Goal: Task Accomplishment & Management: Manage account settings

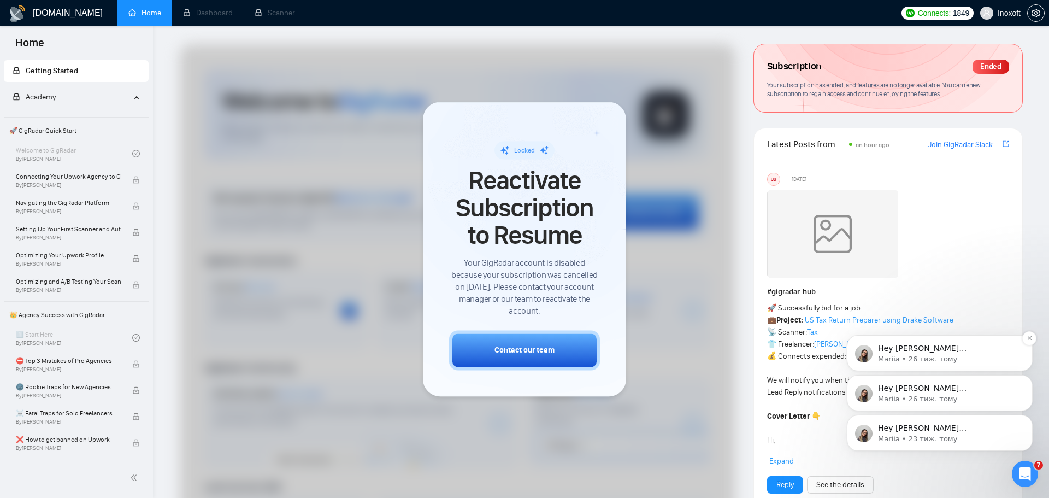
click at [927, 359] on p "Mariia • 26 тиж. тому" at bounding box center [948, 359] width 141 height 10
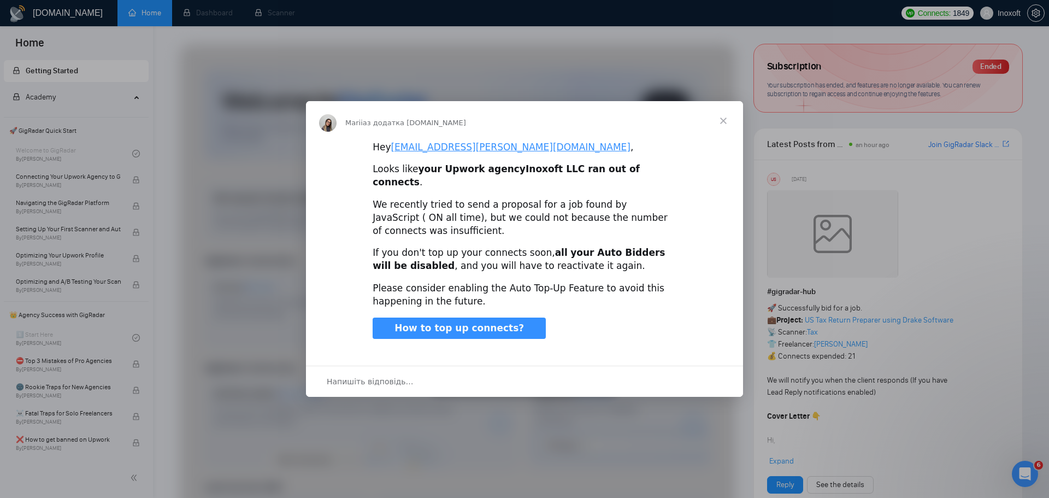
click at [724, 131] on span "Закрити" at bounding box center [723, 120] width 39 height 39
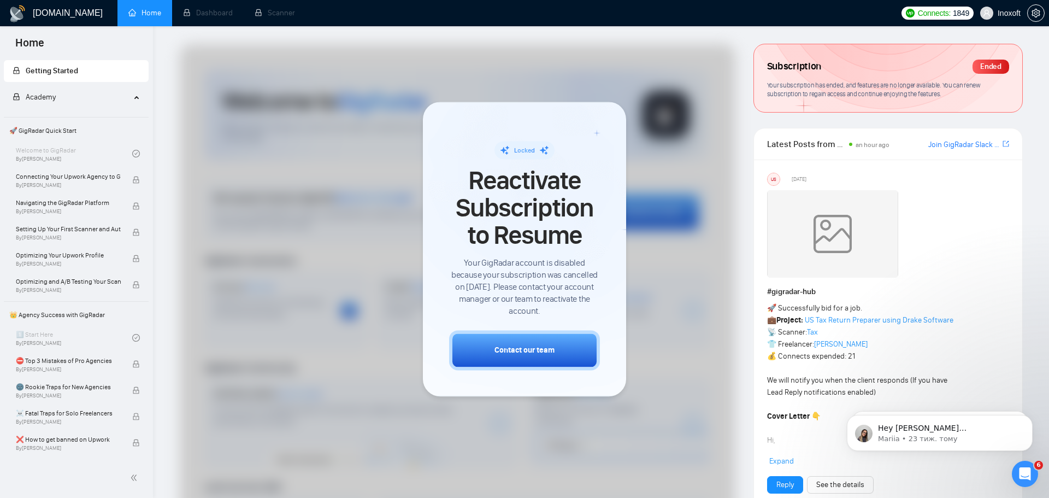
click at [985, 63] on div "Ended" at bounding box center [991, 67] width 37 height 14
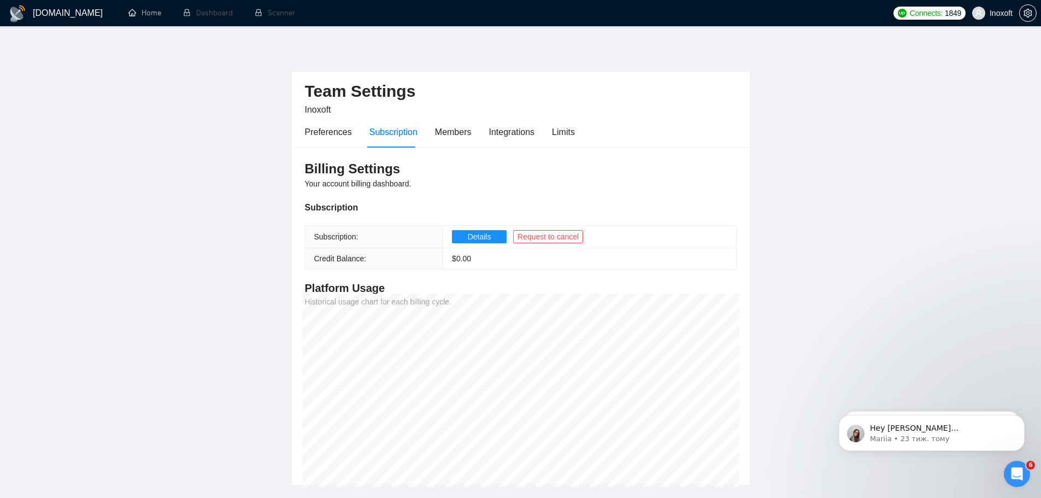
click at [462, 150] on div "Billing Settings Your account billing dashboard. Subscription Subscription: Det…" at bounding box center [521, 316] width 458 height 338
click at [460, 141] on div "Members" at bounding box center [453, 131] width 37 height 31
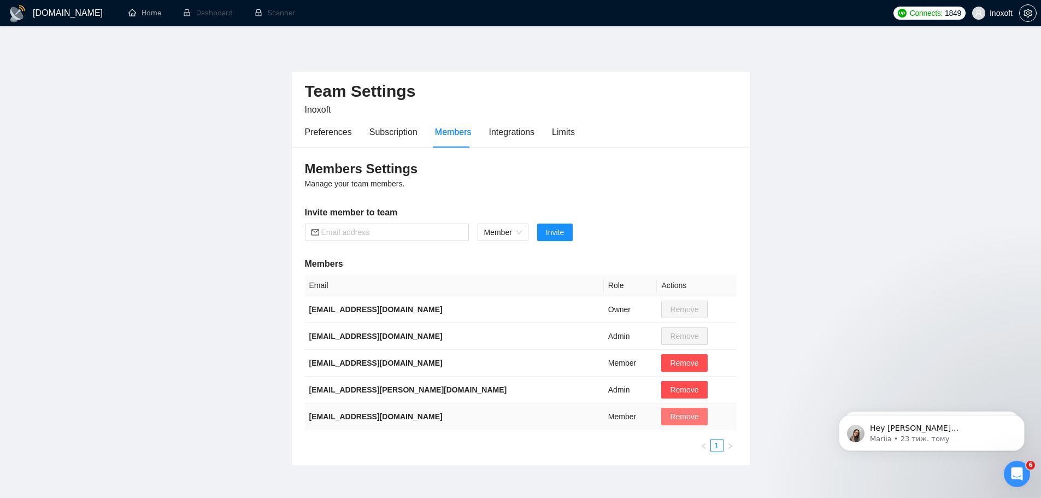
click at [670, 418] on span "Remove" at bounding box center [684, 416] width 28 height 12
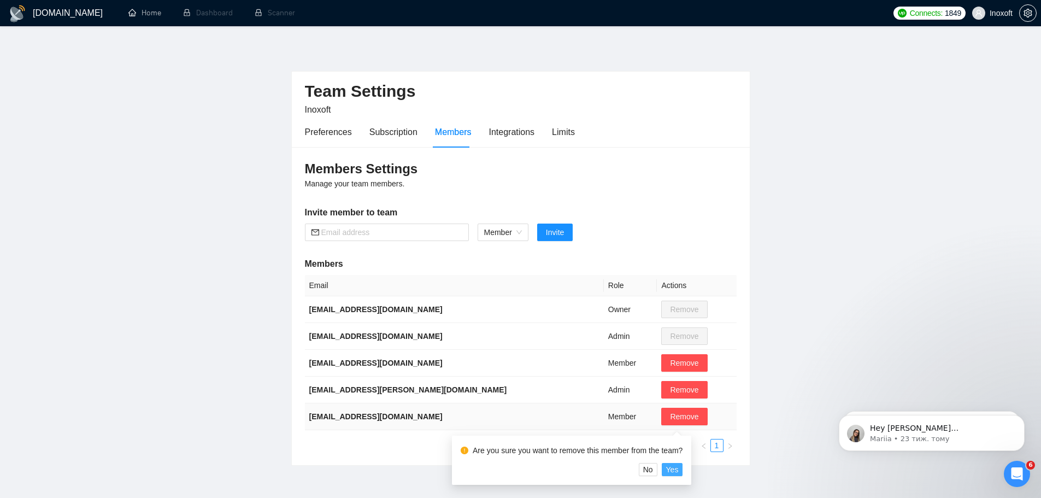
click at [674, 469] on span "Yes" at bounding box center [672, 469] width 13 height 12
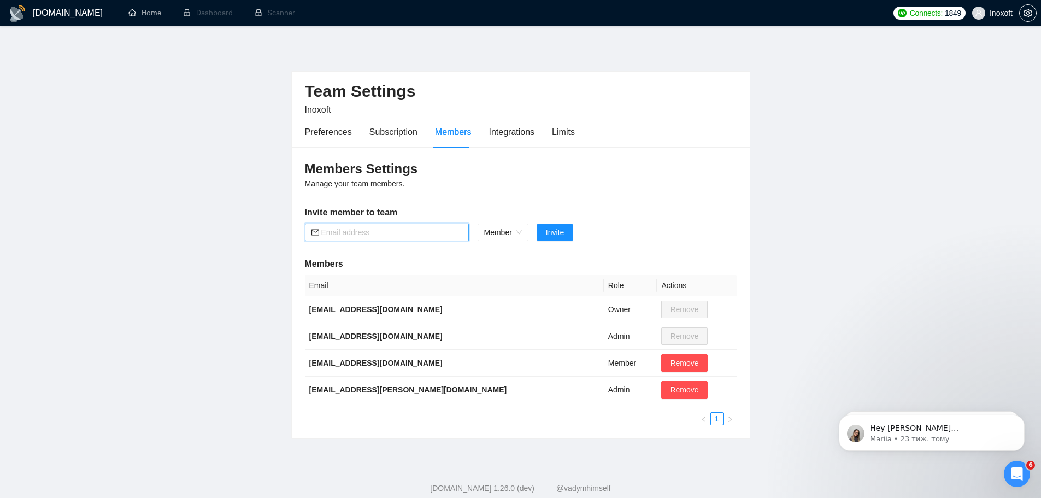
click at [359, 231] on input "text" at bounding box center [391, 232] width 141 height 12
paste input "[EMAIL_ADDRESS][DOMAIN_NAME]"
click at [491, 231] on span "Member" at bounding box center [503, 232] width 38 height 16
type input "[EMAIL_ADDRESS][DOMAIN_NAME]"
click at [505, 254] on div "Admin" at bounding box center [503, 254] width 38 height 12
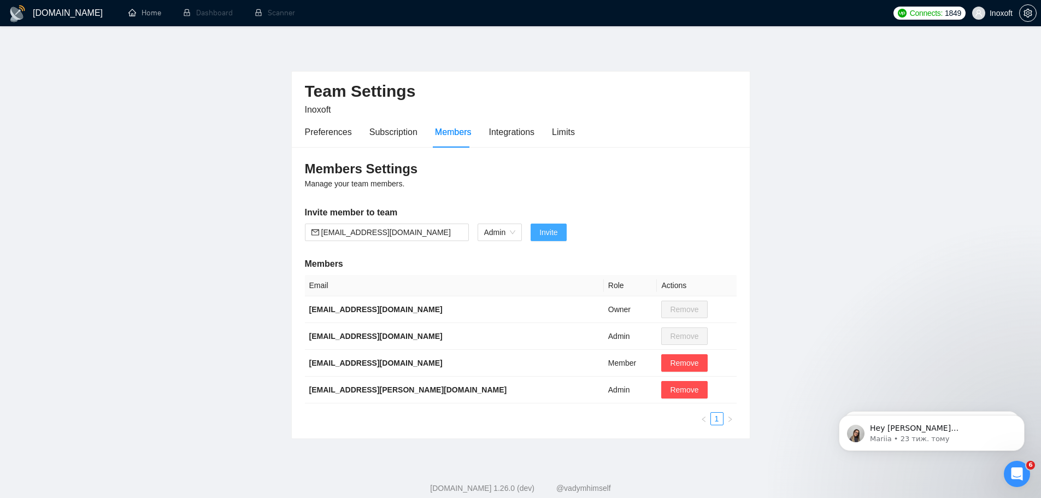
click at [557, 228] on span "Invite" at bounding box center [548, 232] width 18 height 12
